Goal: Find specific page/section: Find specific page/section

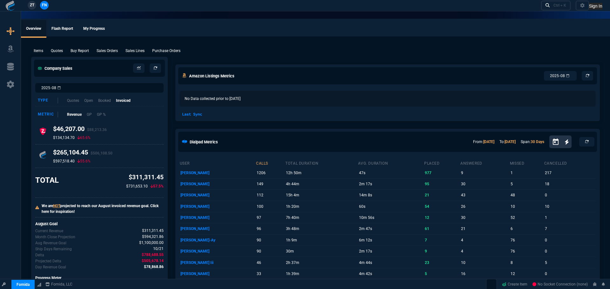
select select "9: OCAM"
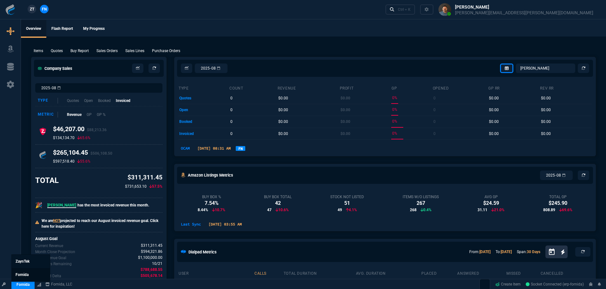
click at [24, 273] on span "Fornida" at bounding box center [22, 274] width 13 height 4
click at [8, 10] on img at bounding box center [10, 9] width 10 height 10
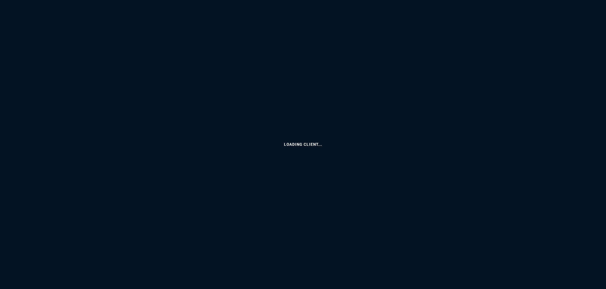
select select "9: OCAM"
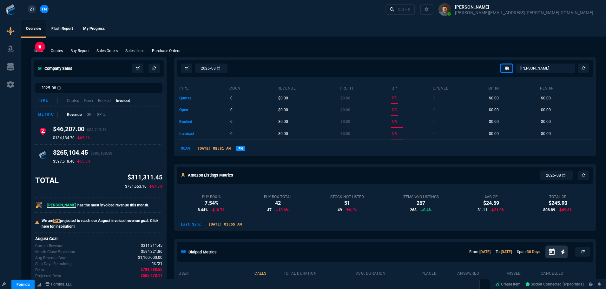
click at [36, 50] on p "Items" at bounding box center [39, 51] width 10 height 6
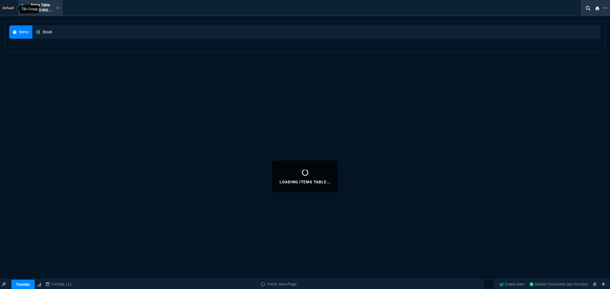
click at [5, 9] on span "Default" at bounding box center [10, 8] width 14 height 4
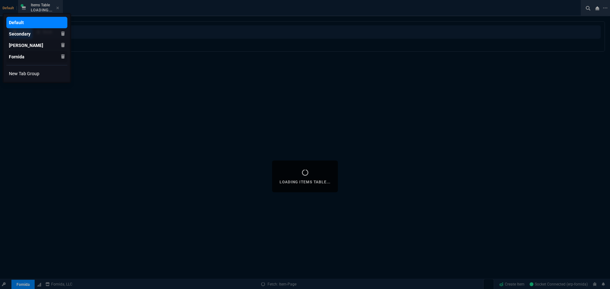
click at [12, 26] on div "Fornida" at bounding box center [16, 22] width 15 height 6
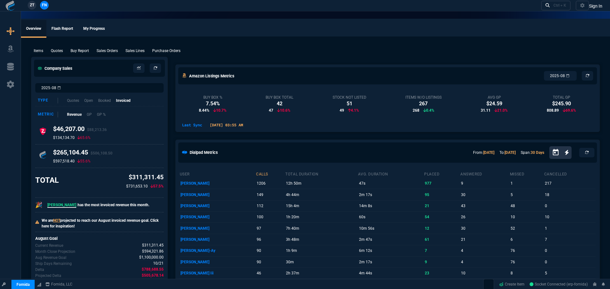
select select "9: OCAM"
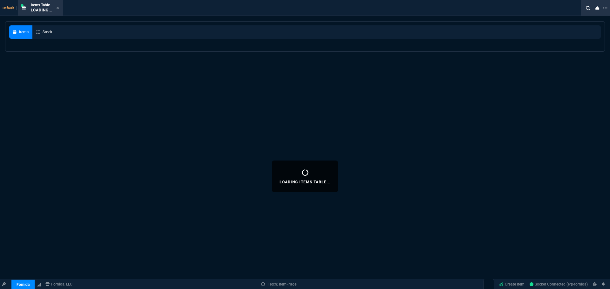
select select
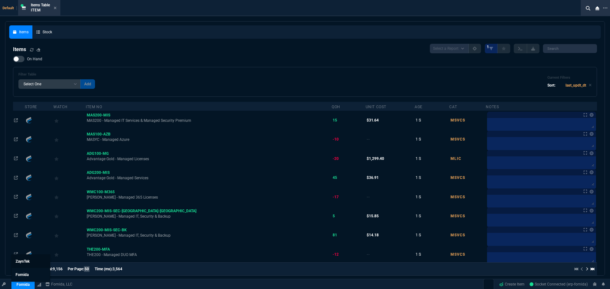
click at [22, 262] on span "ZaynTek" at bounding box center [23, 261] width 14 height 4
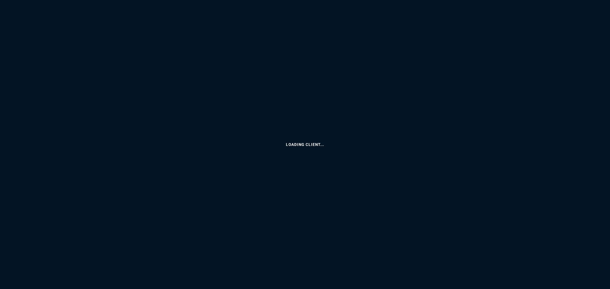
select select "9: OCAM"
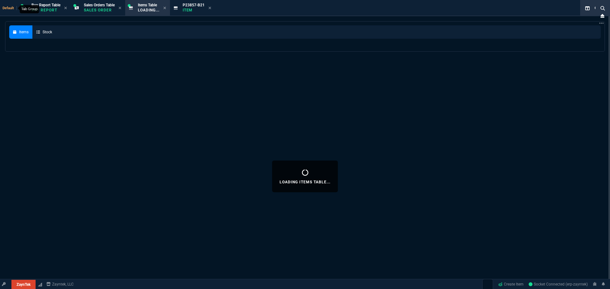
click at [10, 8] on span "Default" at bounding box center [10, 8] width 14 height 4
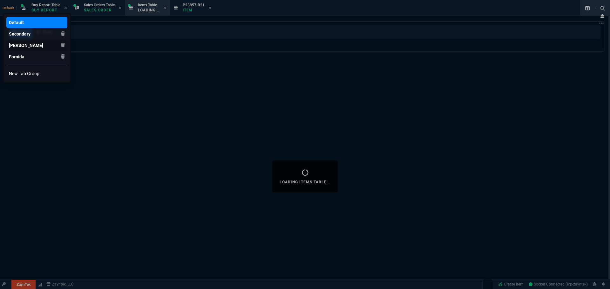
click at [15, 26] on div "Zayntek" at bounding box center [16, 22] width 15 height 6
